Goal: Task Accomplishment & Management: Manage account settings

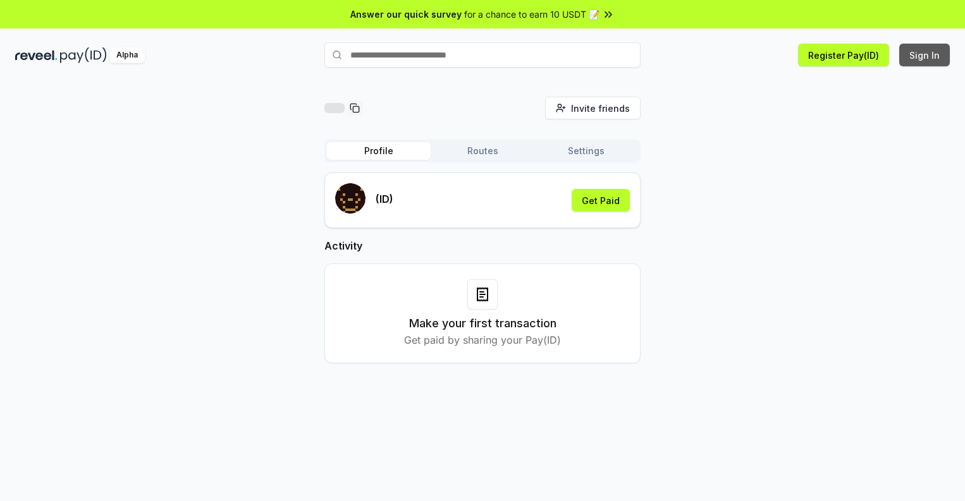
click at [925, 55] on button "Sign In" at bounding box center [924, 55] width 51 height 23
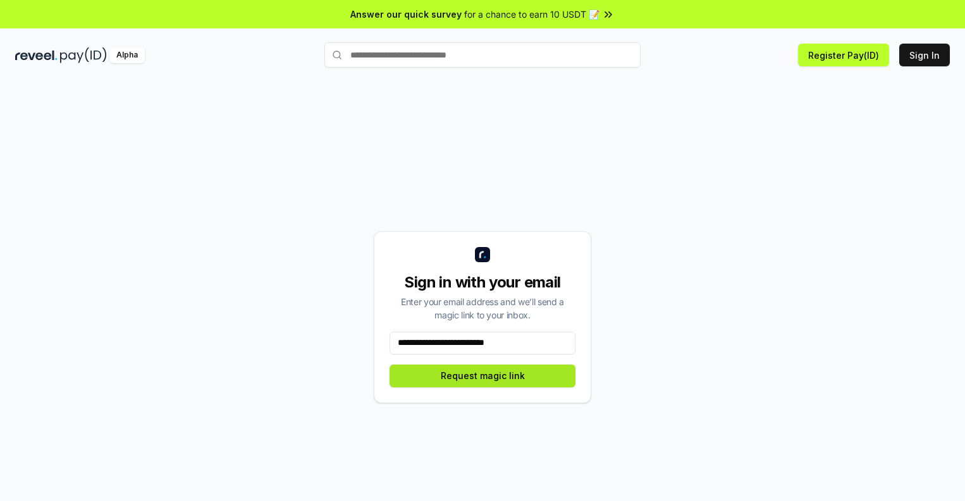
type input "**********"
click at [483, 376] on button "Request magic link" at bounding box center [483, 376] width 186 height 23
